Goal: Transaction & Acquisition: Purchase product/service

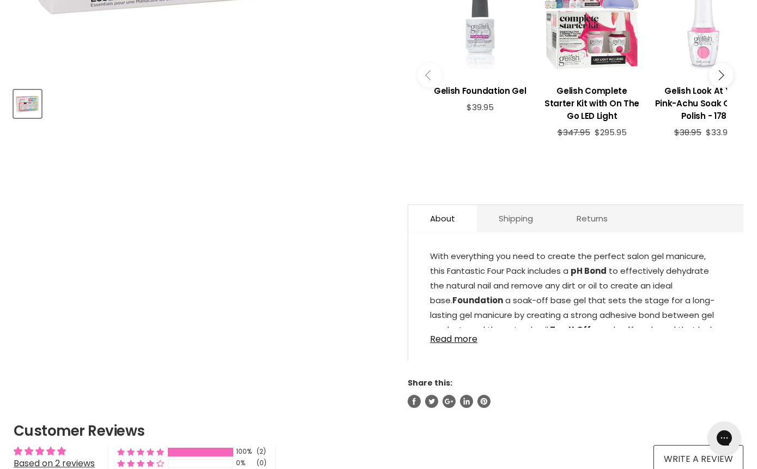
scroll to position [461, 0]
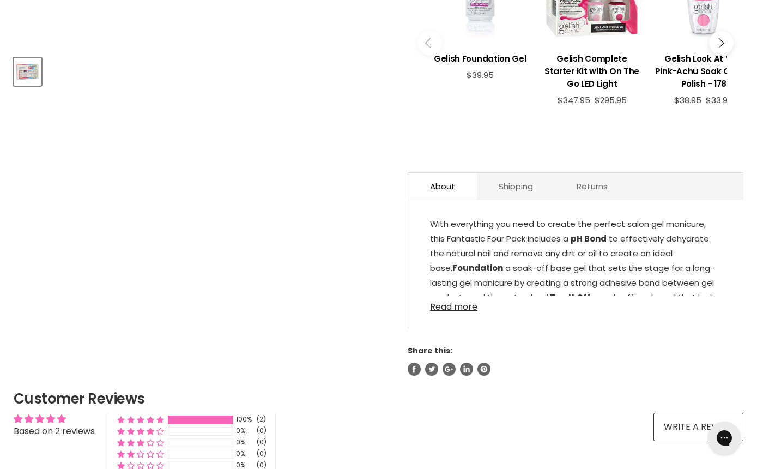
click at [462, 295] on link "Read more" at bounding box center [576, 303] width 292 height 16
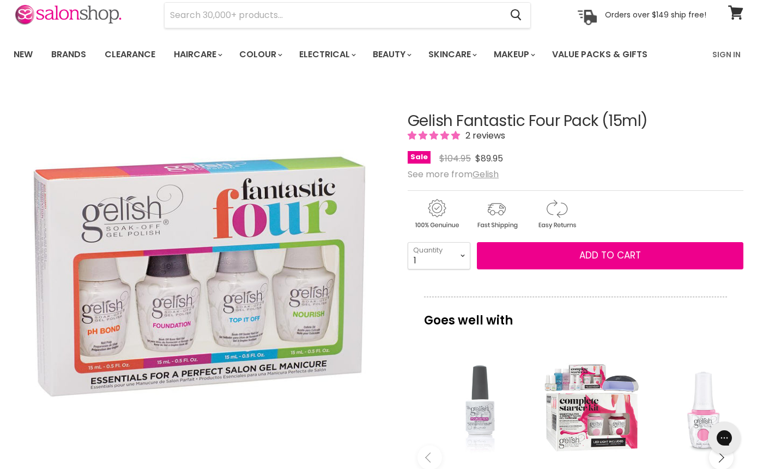
scroll to position [42, 0]
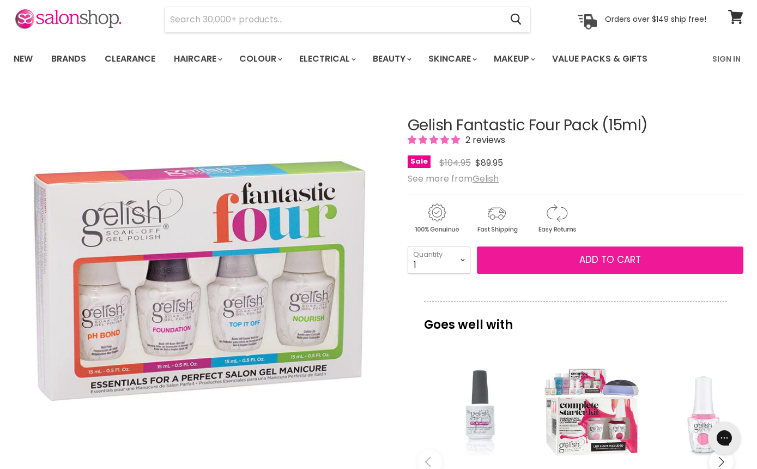
click at [524, 261] on button "Add to cart" at bounding box center [610, 259] width 267 height 27
click at [586, 264] on span "Add to cart" at bounding box center [610, 259] width 62 height 13
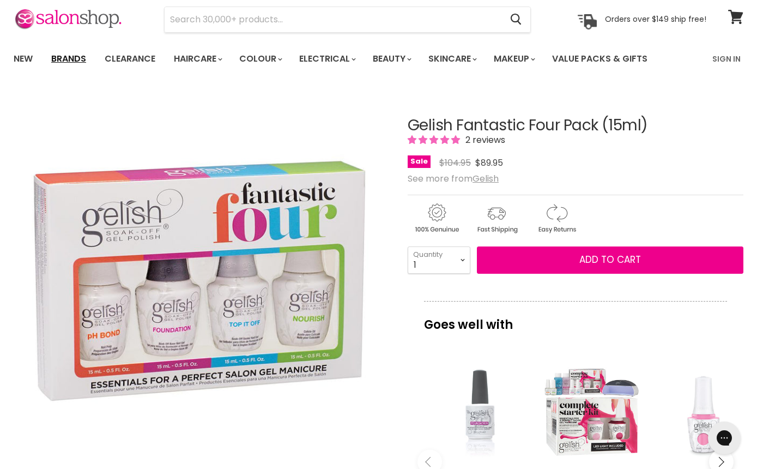
click at [77, 58] on link "Brands" at bounding box center [68, 58] width 51 height 23
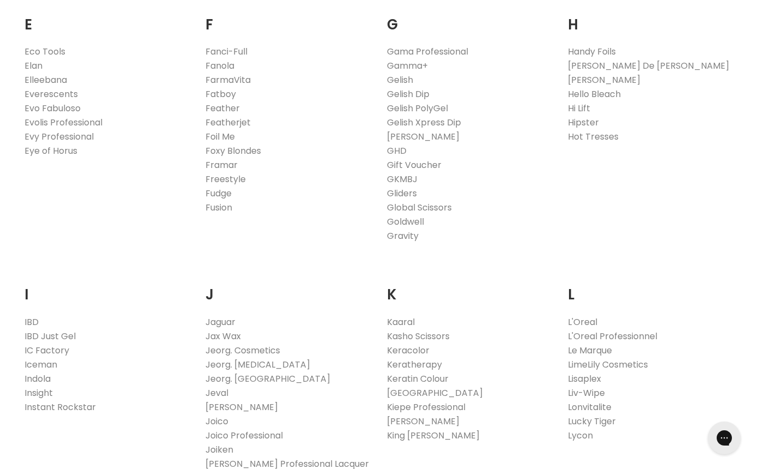
scroll to position [711, 0]
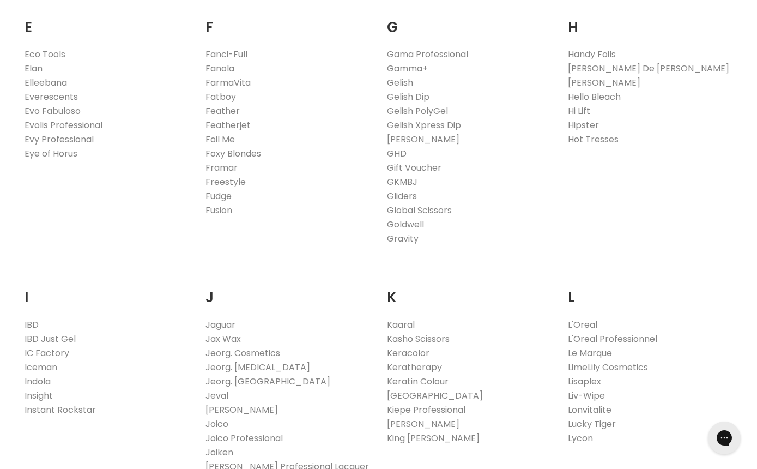
click at [397, 86] on link "Gelish" at bounding box center [400, 82] width 26 height 13
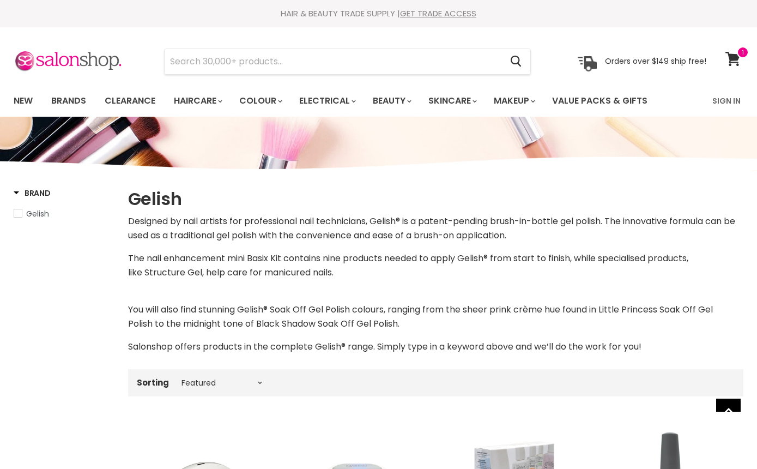
select select "manual"
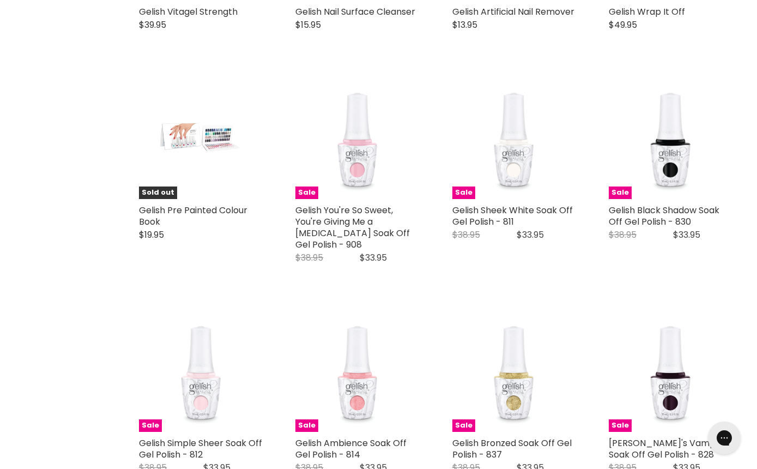
scroll to position [1181, 0]
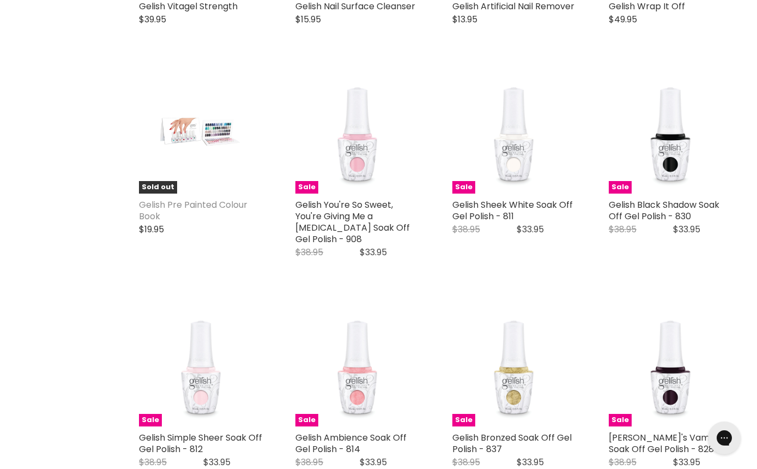
click at [183, 208] on link "Gelish Pre Painted Colour Book" at bounding box center [193, 210] width 108 height 24
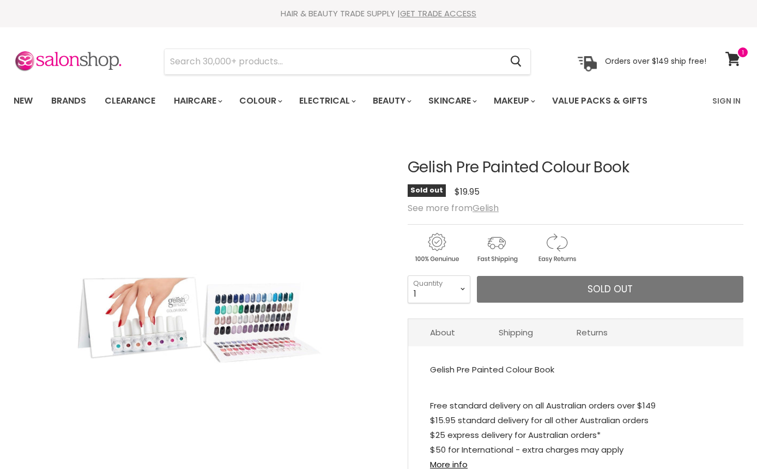
click at [232, 331] on img "Gelish Pre Painted Colour Book image. Click or Scroll to Zoom." at bounding box center [201, 319] width 251 height 376
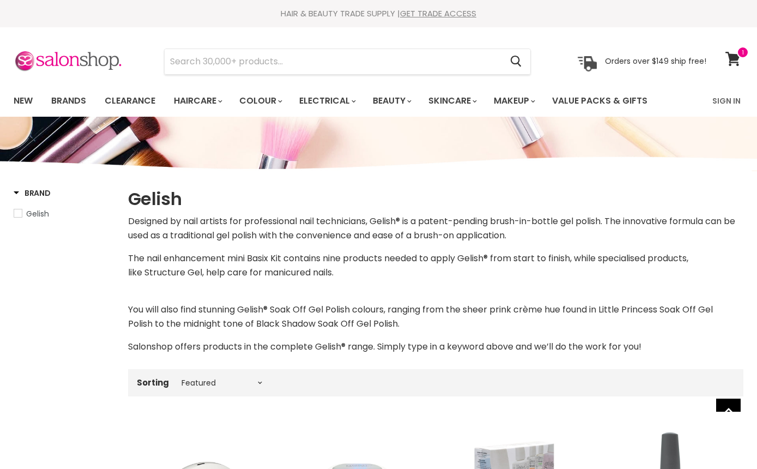
select select "manual"
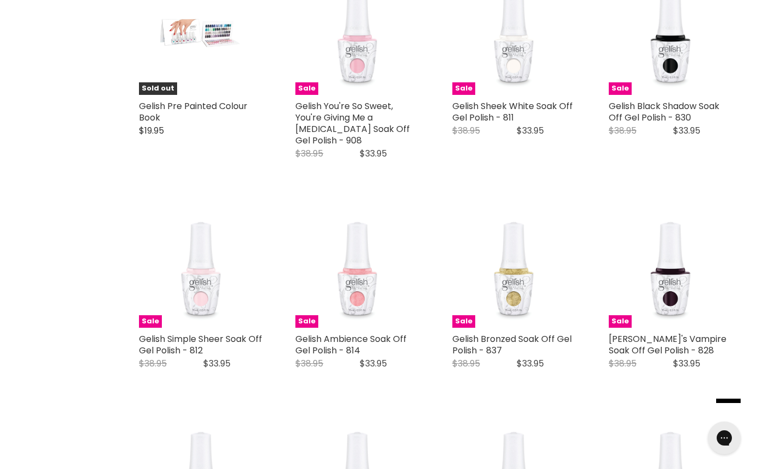
scroll to position [1283, 0]
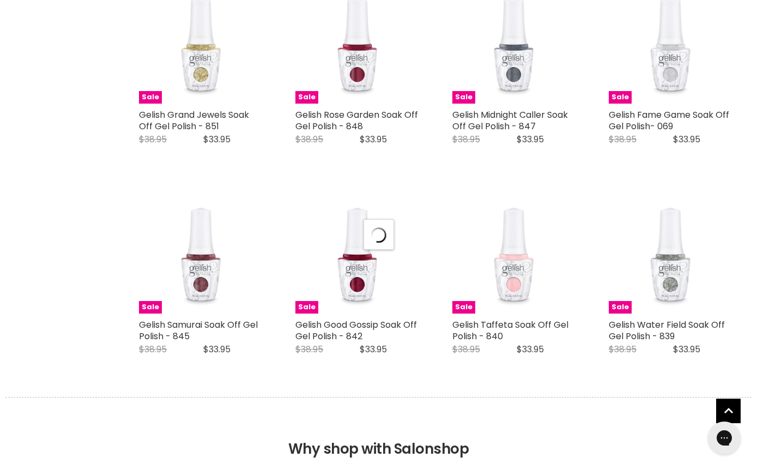
select select "manual"
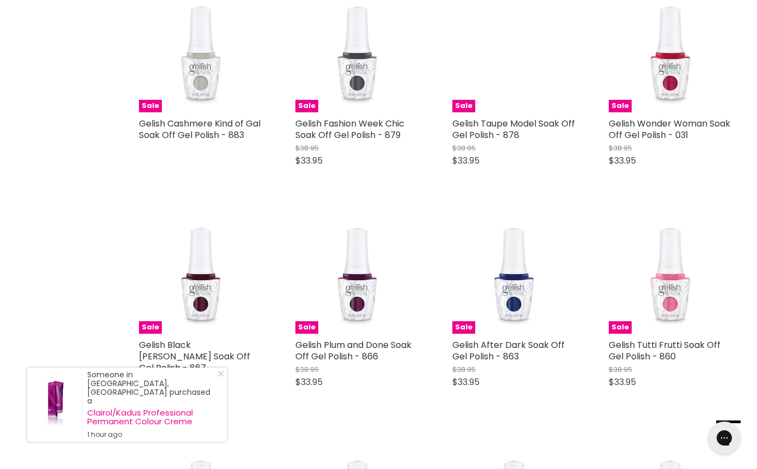
scroll to position [3708, 0]
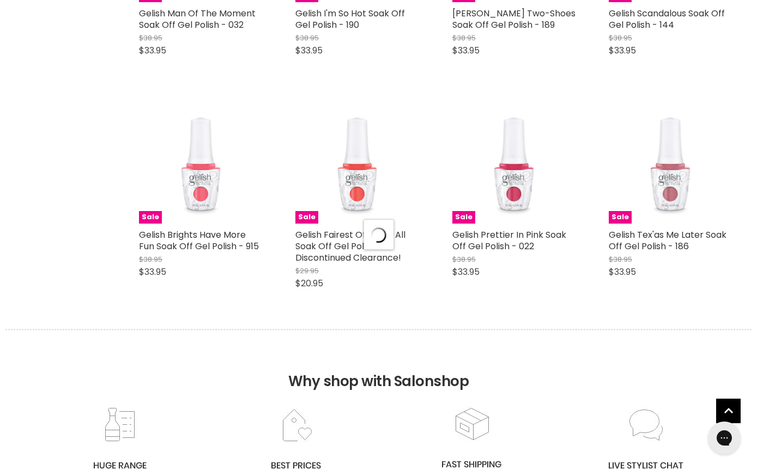
select select "manual"
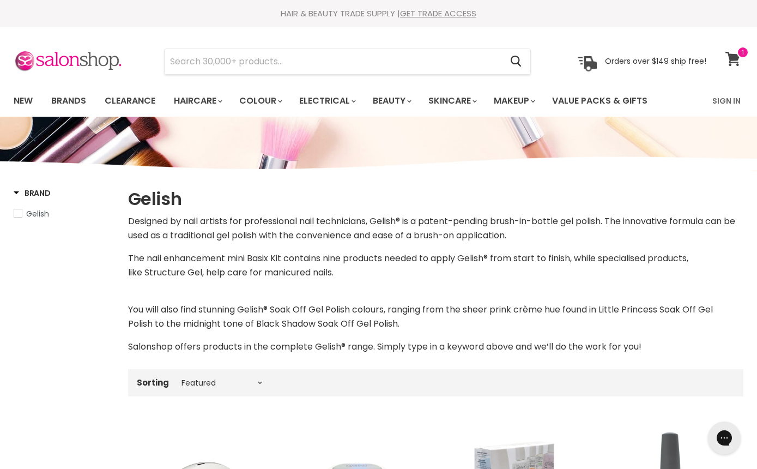
click at [736, 57] on icon at bounding box center [732, 59] width 15 height 14
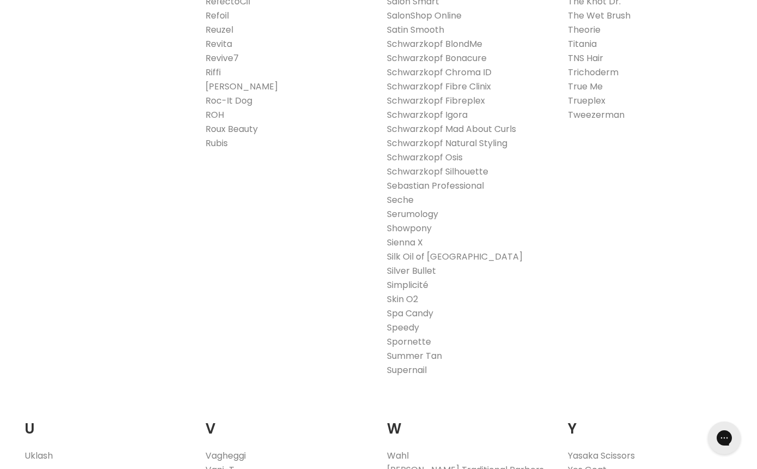
scroll to position [1799, 0]
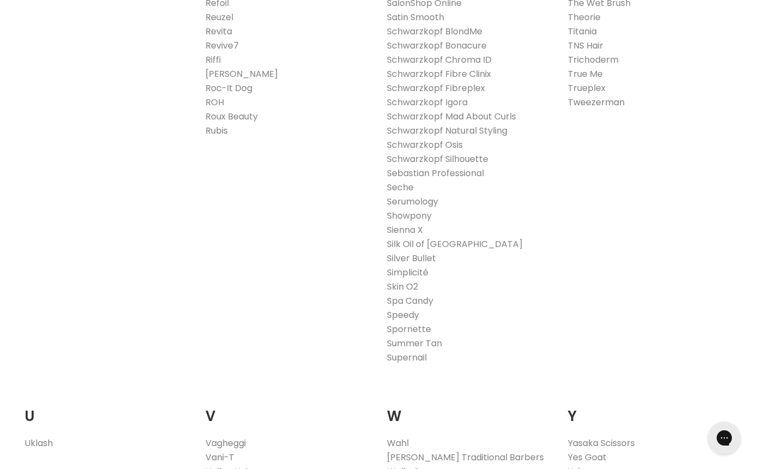
click at [615, 99] on link "Tweezerman" at bounding box center [596, 102] width 57 height 13
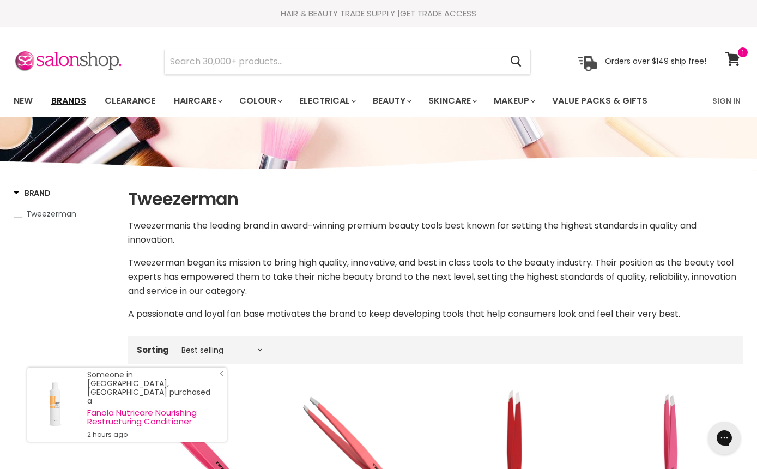
click at [78, 106] on link "Brands" at bounding box center [68, 100] width 51 height 23
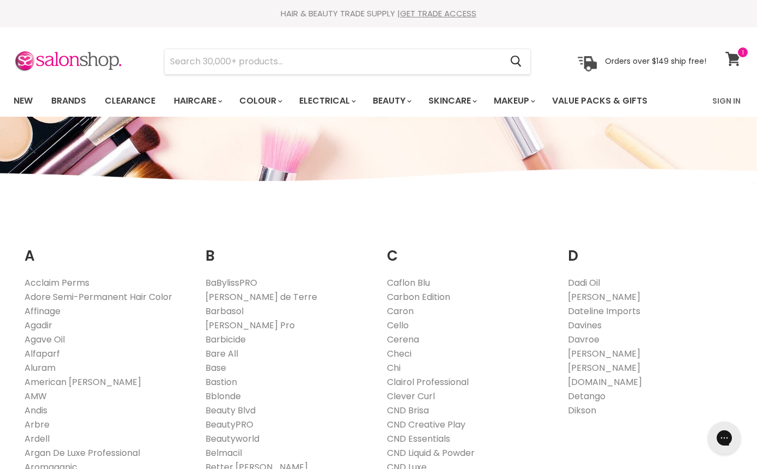
click at [725, 58] on icon at bounding box center [732, 59] width 15 height 14
